Goal: Information Seeking & Learning: Learn about a topic

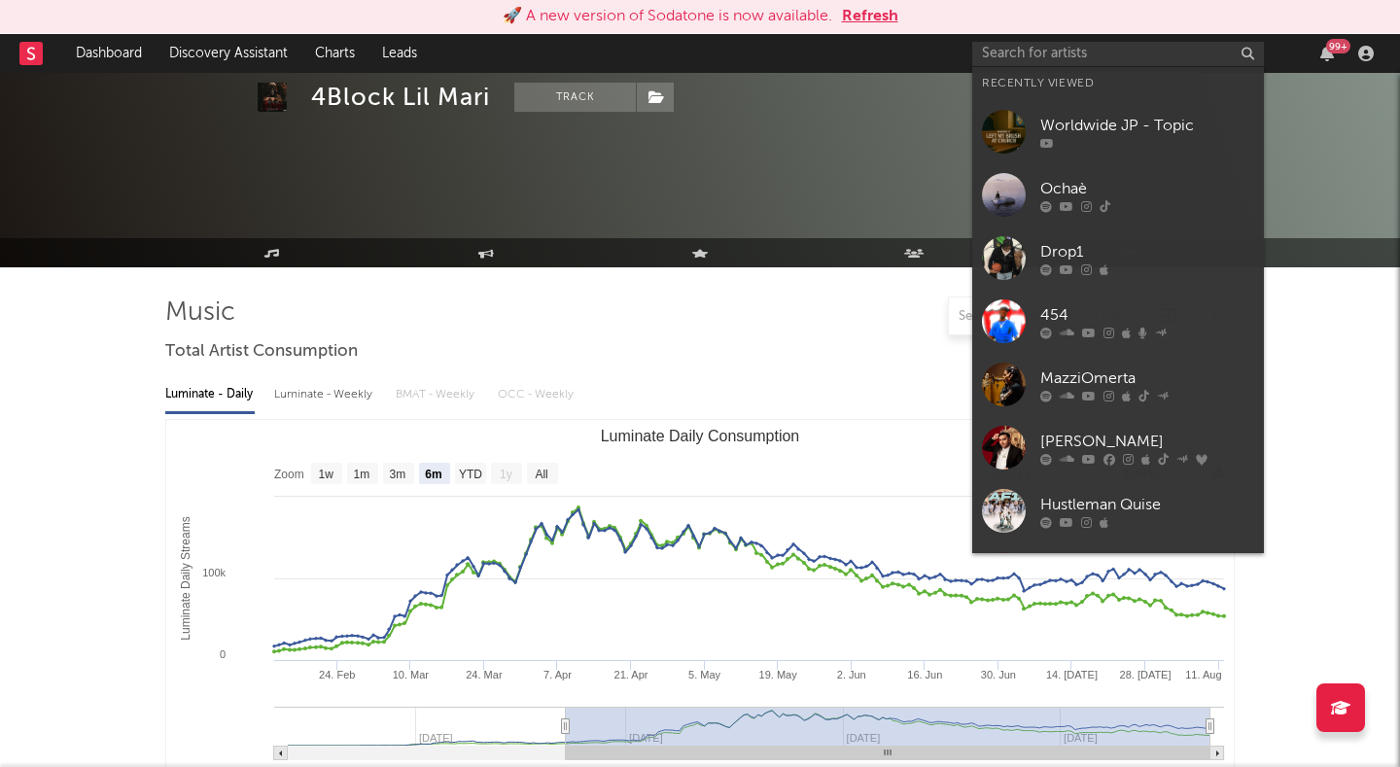
select select "6m"
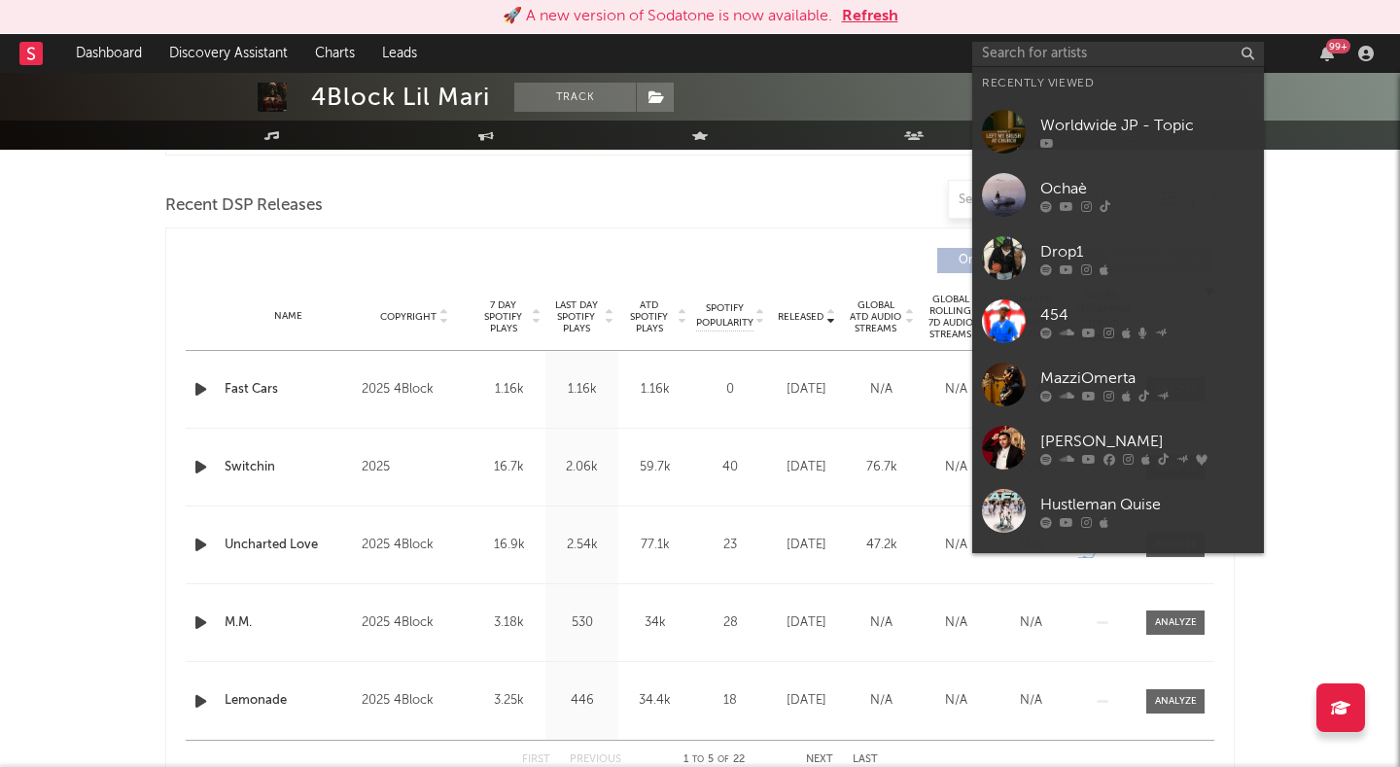
click at [1024, 61] on input "text" at bounding box center [1118, 54] width 292 height 24
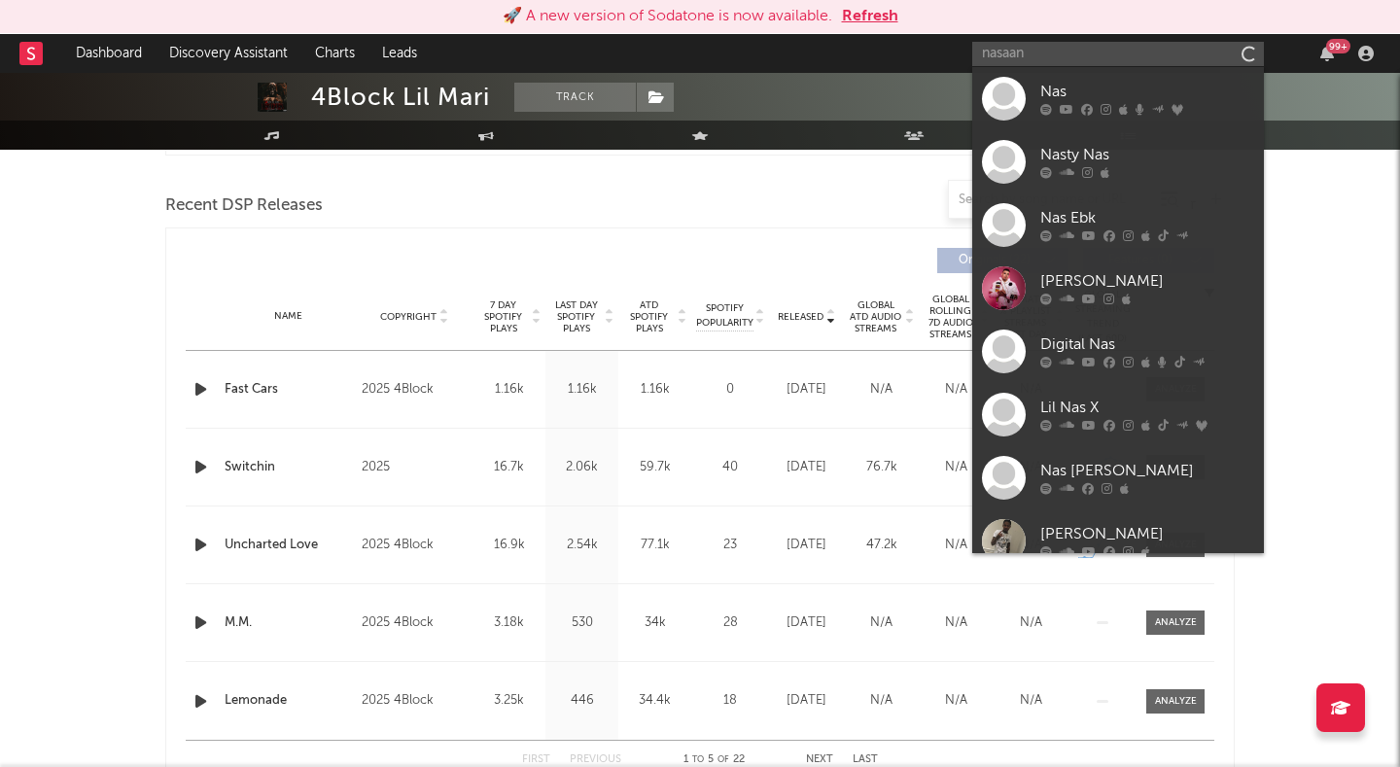
type input "nasaan"
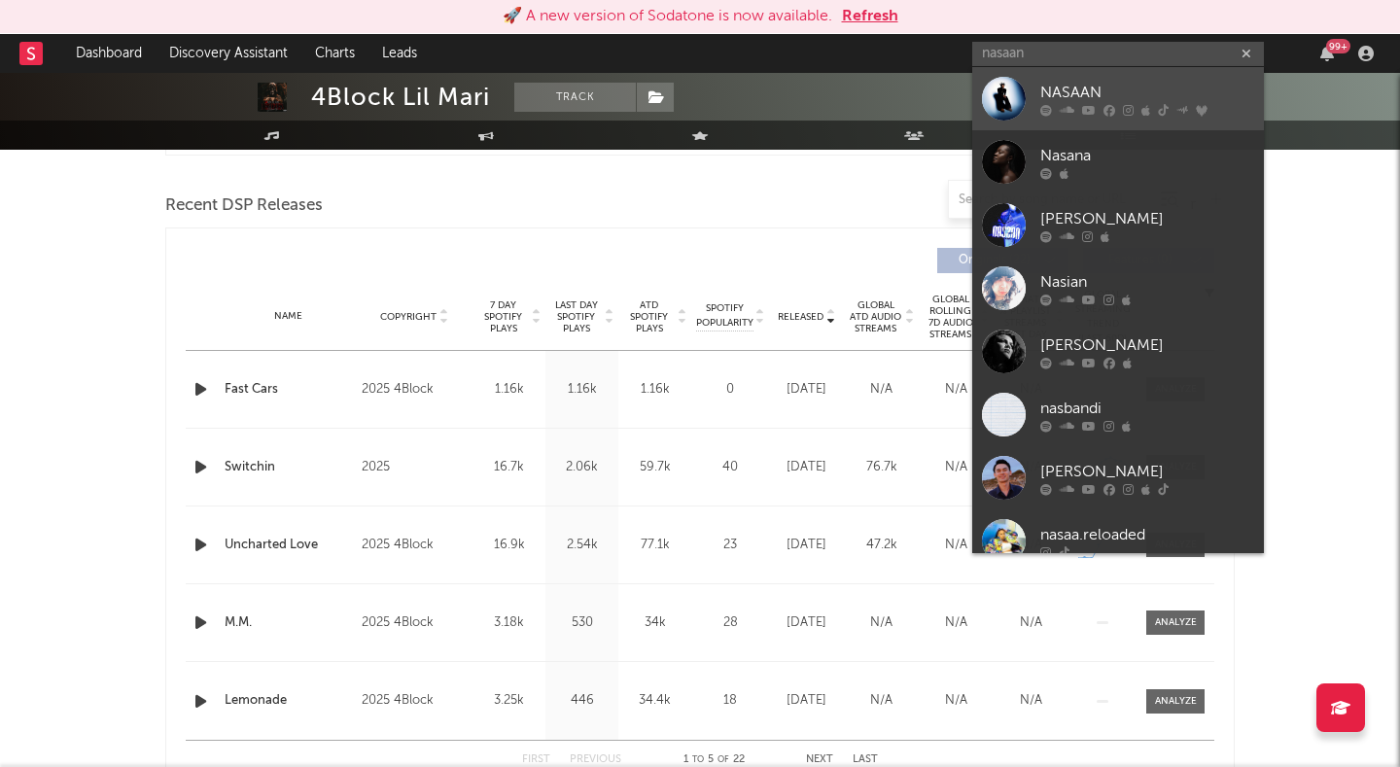
click at [1009, 88] on div at bounding box center [1004, 99] width 44 height 44
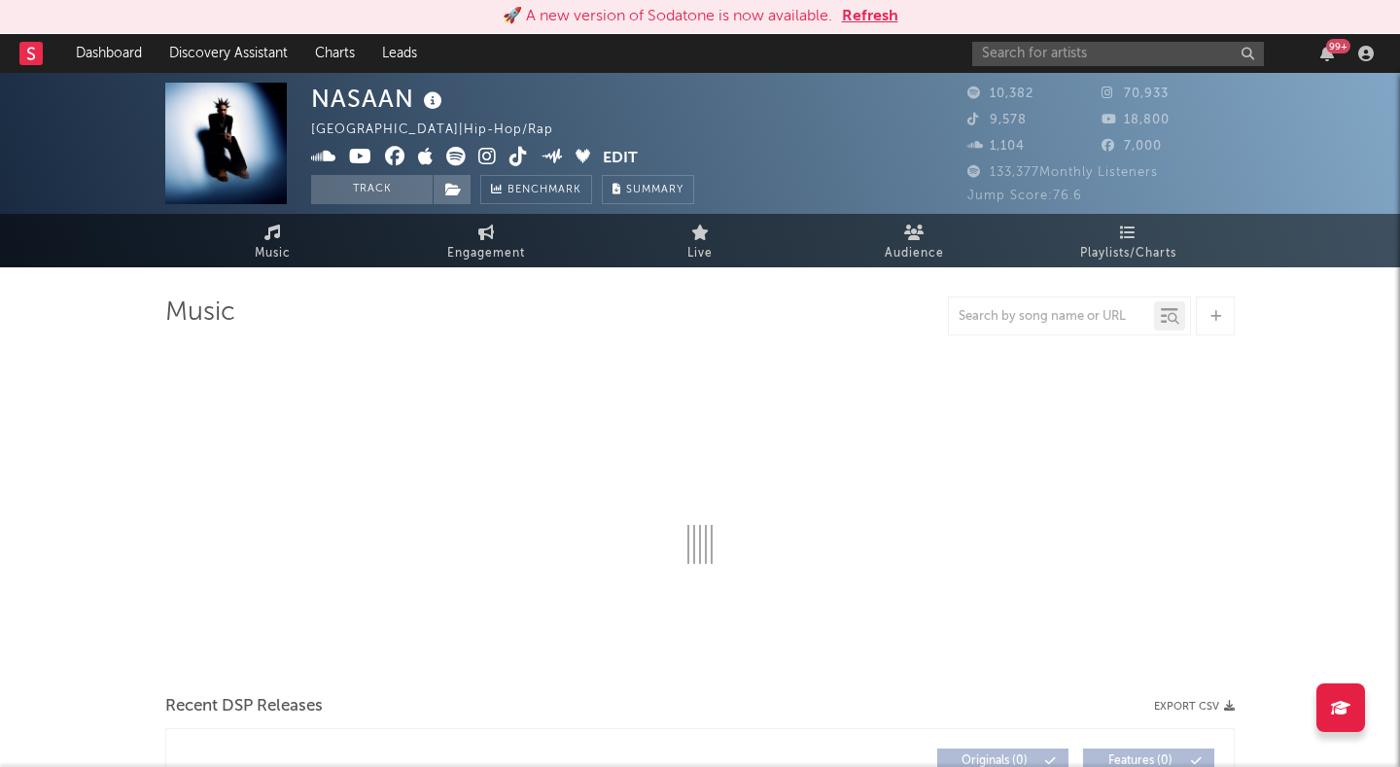
click at [880, 11] on button "Refresh" at bounding box center [870, 16] width 56 height 23
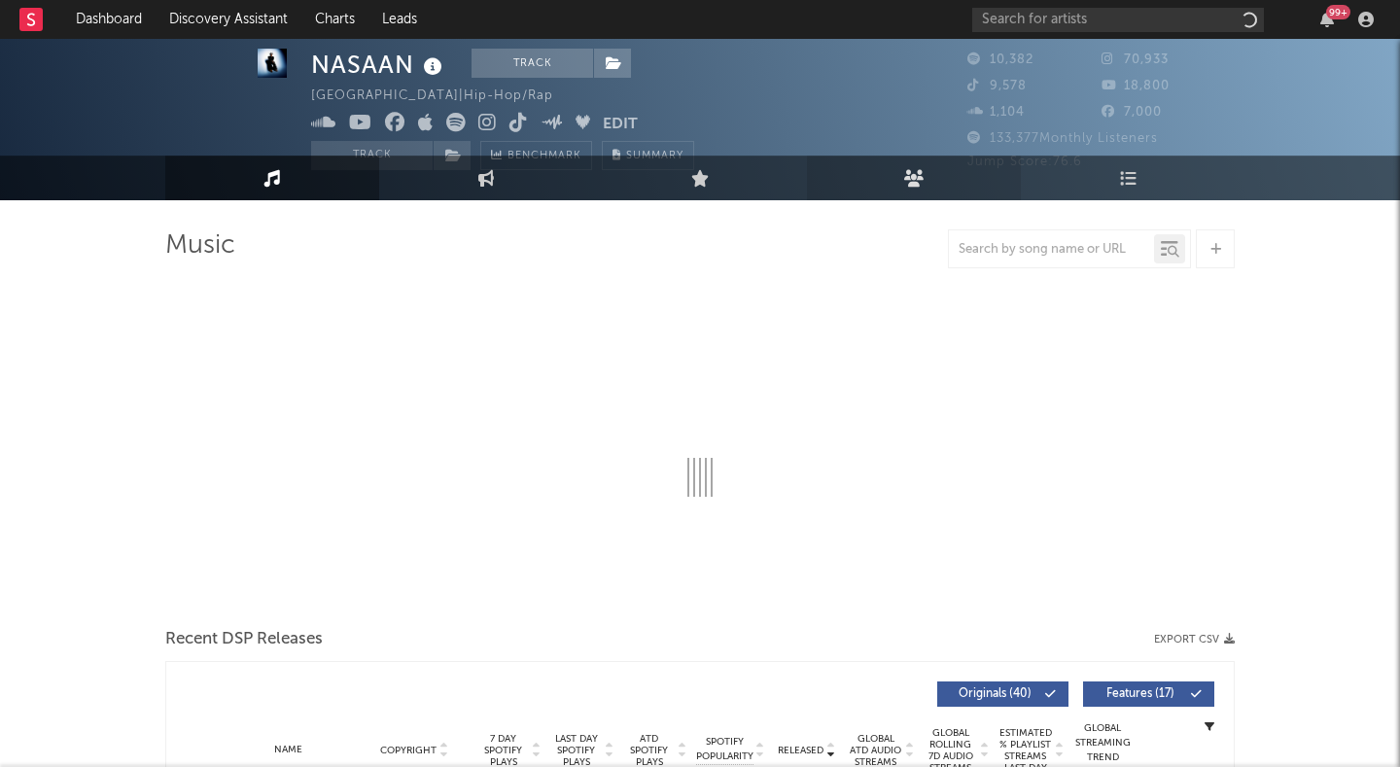
select select "6m"
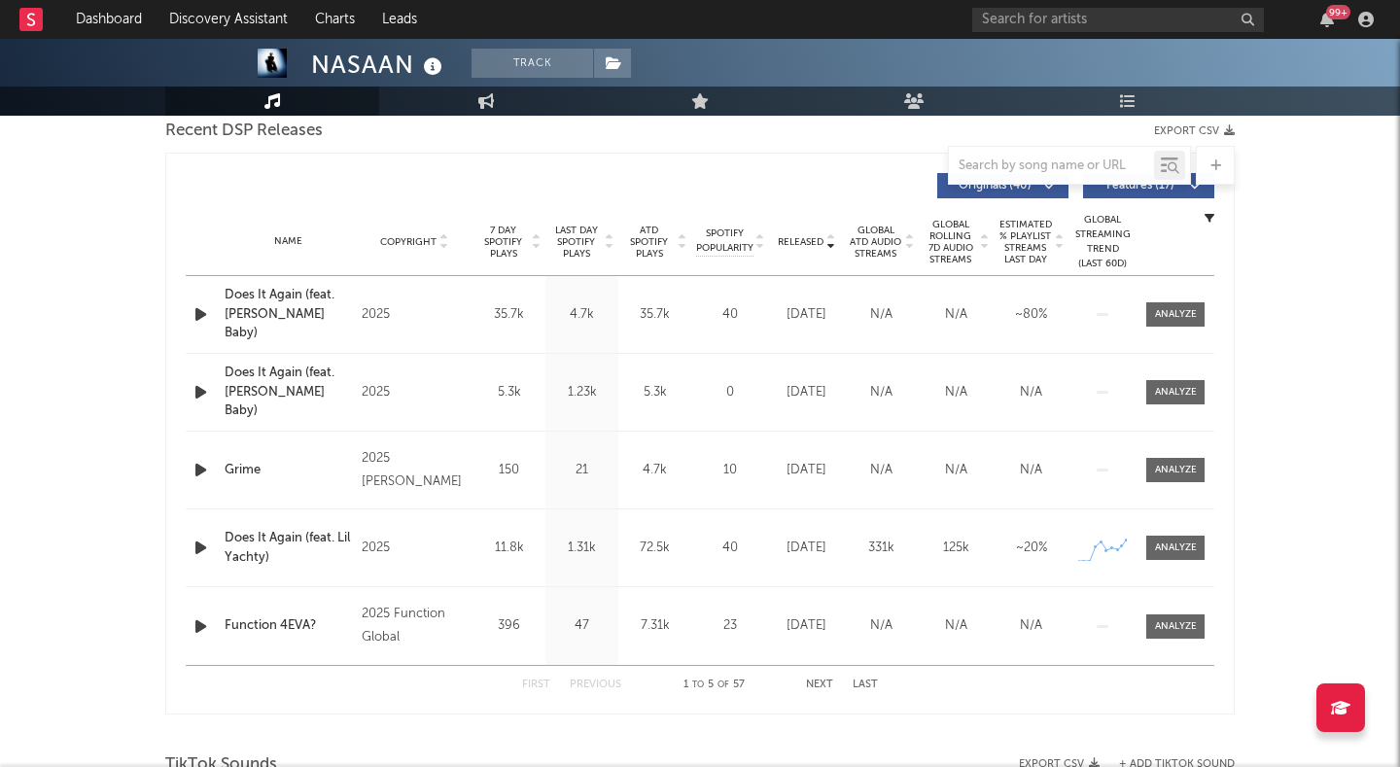
scroll to position [706, 0]
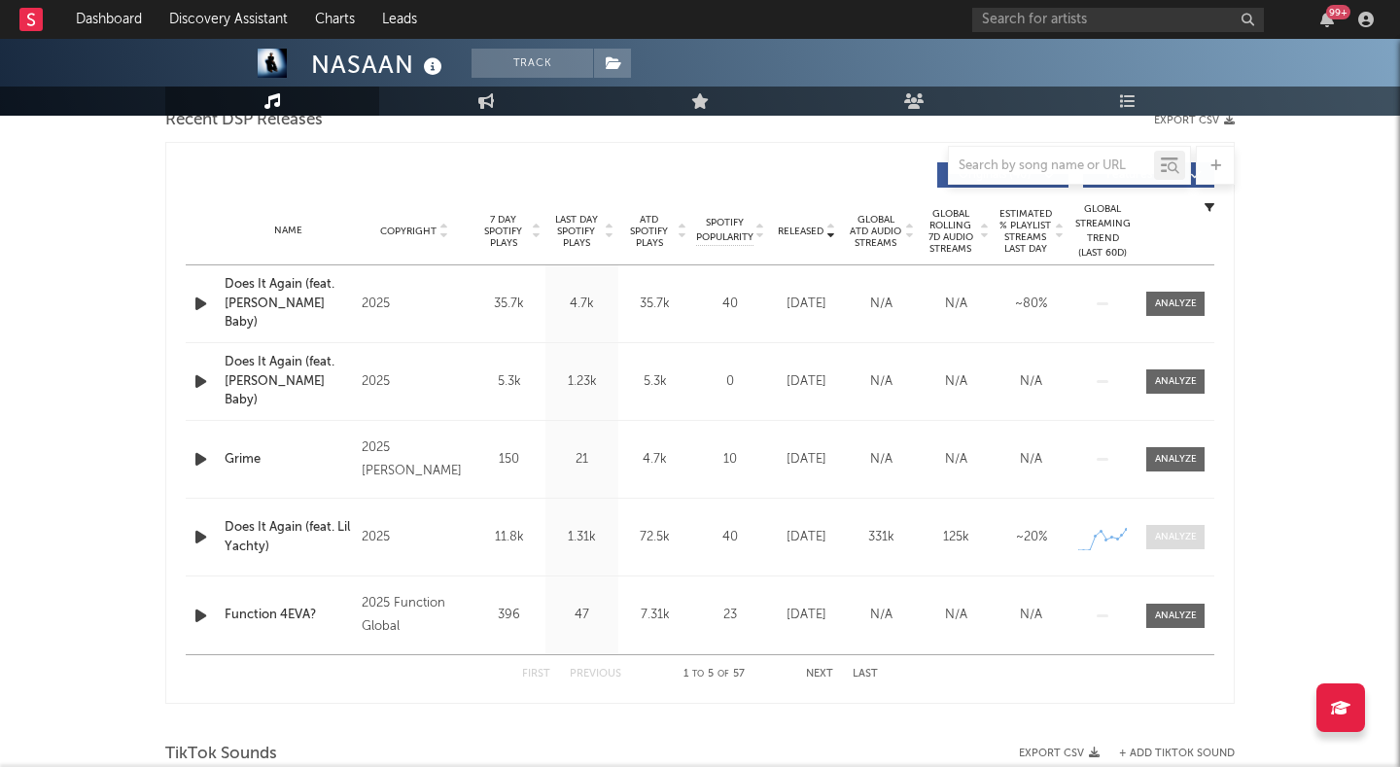
click at [1160, 542] on div at bounding box center [1176, 537] width 42 height 15
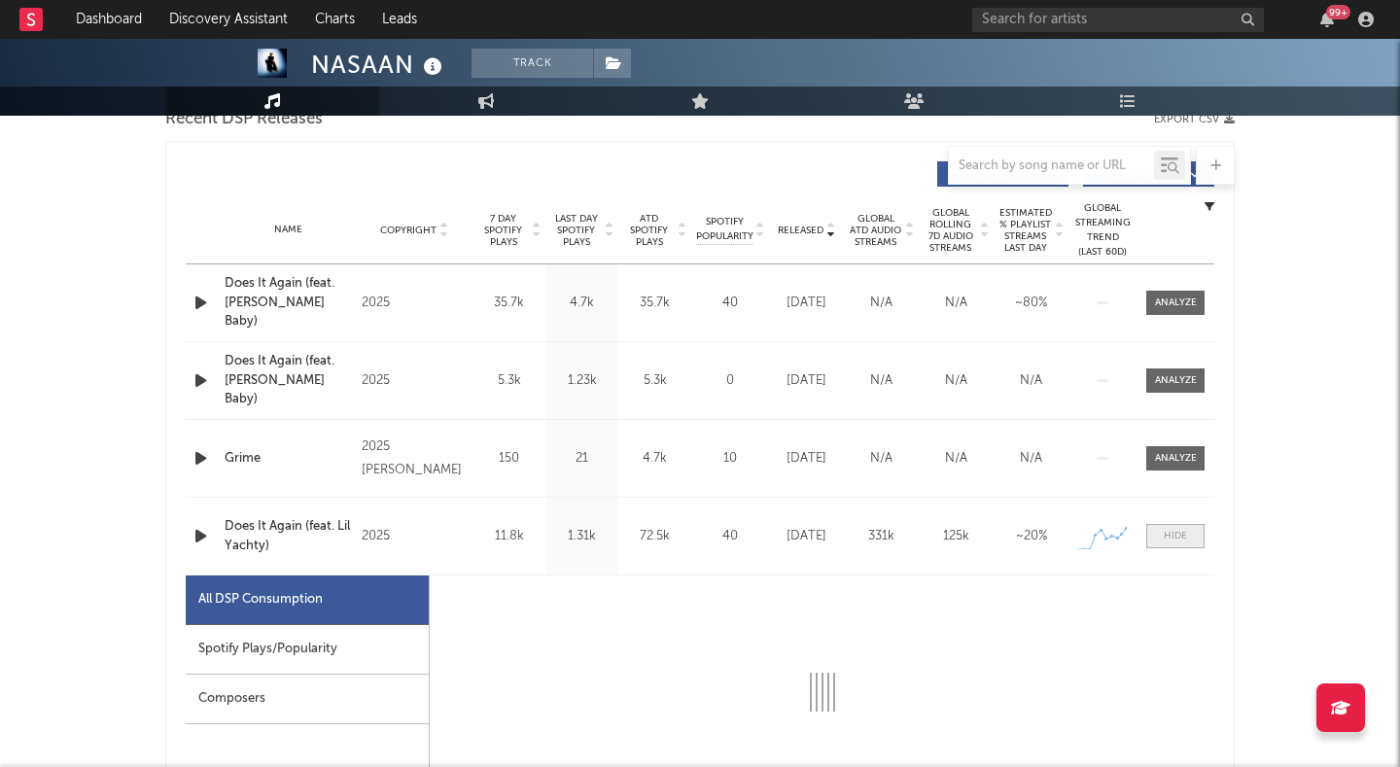
select select "1w"
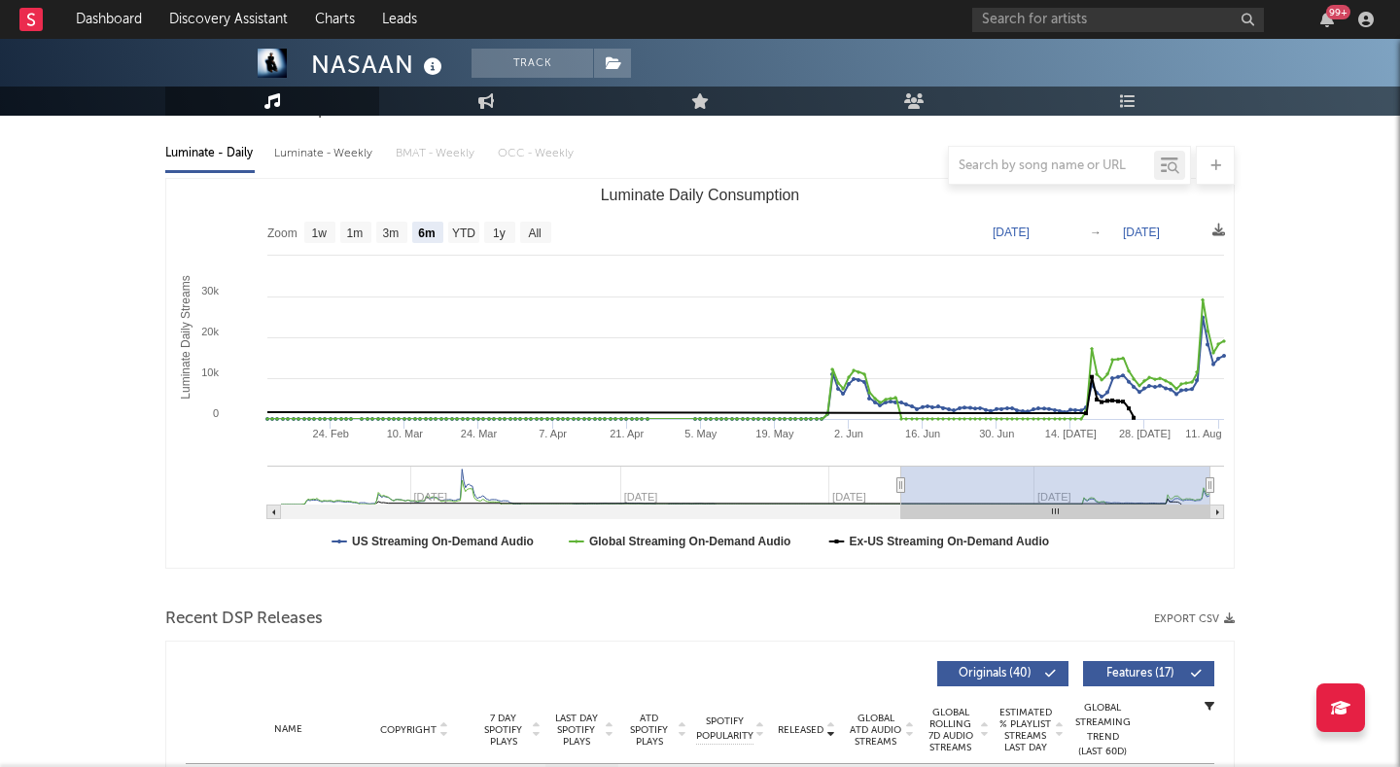
scroll to position [0, 0]
